Goal: Task Accomplishment & Management: Use online tool/utility

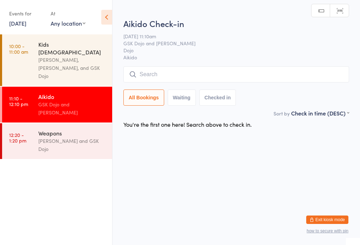
click at [23, 54] on time "10:00 - 11:00 am" at bounding box center [18, 48] width 19 height 11
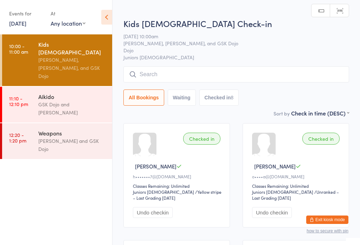
click at [27, 96] on time "11:10 - 12:10 pm" at bounding box center [18, 101] width 19 height 11
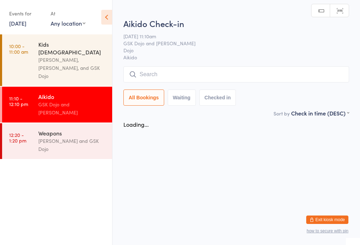
click at [143, 72] on input "search" at bounding box center [235, 74] width 225 height 16
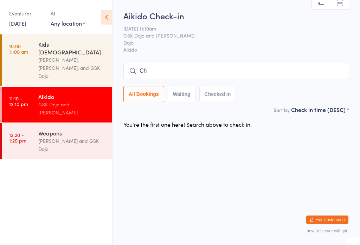
type input "C"
click at [56, 93] on div "Aikido" at bounding box center [72, 97] width 68 height 8
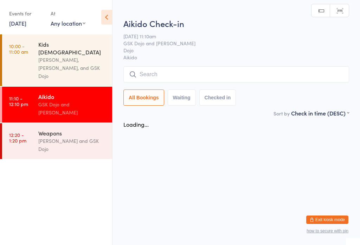
click at [161, 74] on input "search" at bounding box center [235, 74] width 225 height 16
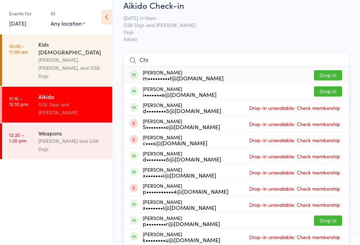
type input "Chr"
click at [151, 75] on div "m•••••••••t@[DOMAIN_NAME]" at bounding box center [183, 78] width 81 height 6
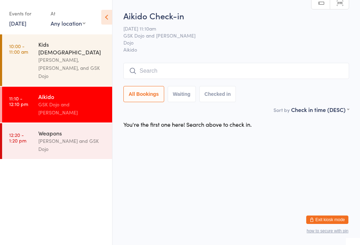
scroll to position [0, 0]
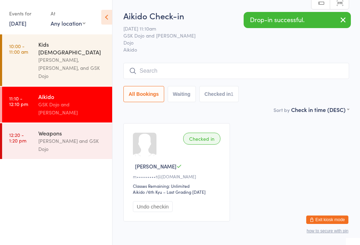
click at [18, 24] on link "[DATE]" at bounding box center [17, 23] width 17 height 8
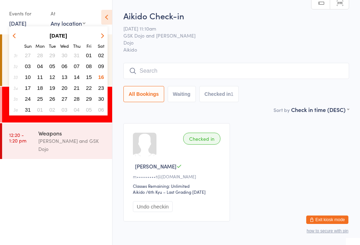
click at [69, 78] on button "13" at bounding box center [64, 76] width 11 height 9
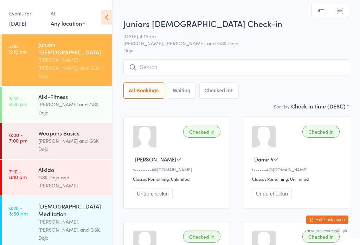
click at [18, 21] on link "[DATE]" at bounding box center [17, 23] width 17 height 8
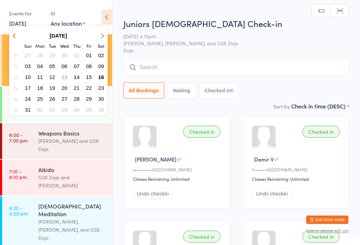
click at [77, 76] on span "14" at bounding box center [77, 77] width 6 height 6
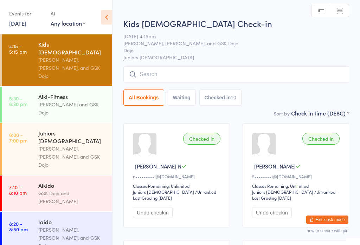
click at [27, 176] on link "7:10 - 8:10 pm Aikido GSK Dojo and [PERSON_NAME]" at bounding box center [57, 194] width 110 height 36
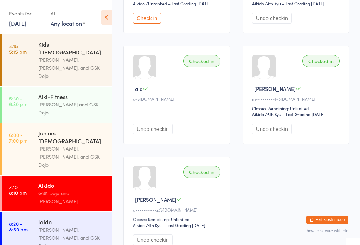
scroll to position [189, 0]
click at [33, 212] on link "8:20 - 8:50 pm [PERSON_NAME], [PERSON_NAME], and GSK Dojo" at bounding box center [57, 234] width 110 height 44
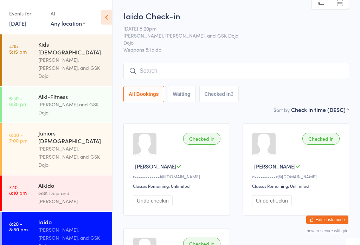
click at [16, 25] on link "[DATE]" at bounding box center [17, 23] width 17 height 8
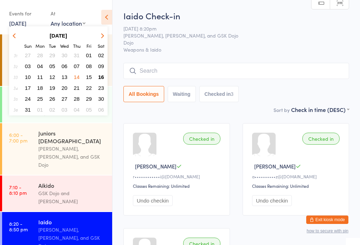
click at [100, 80] on span "16" at bounding box center [101, 77] width 6 height 6
